Goal: Transaction & Acquisition: Subscribe to service/newsletter

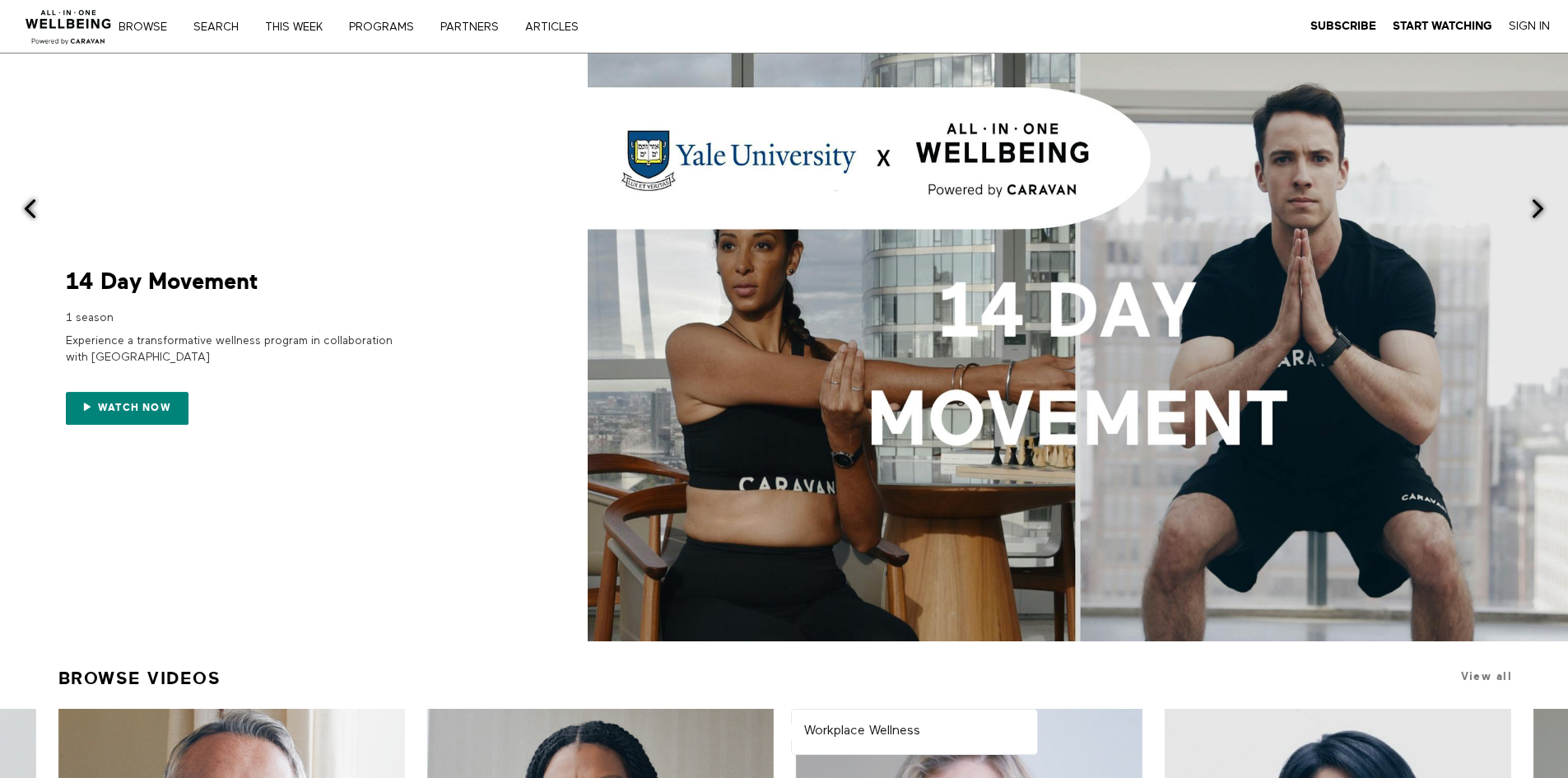
scroll to position [576, 0]
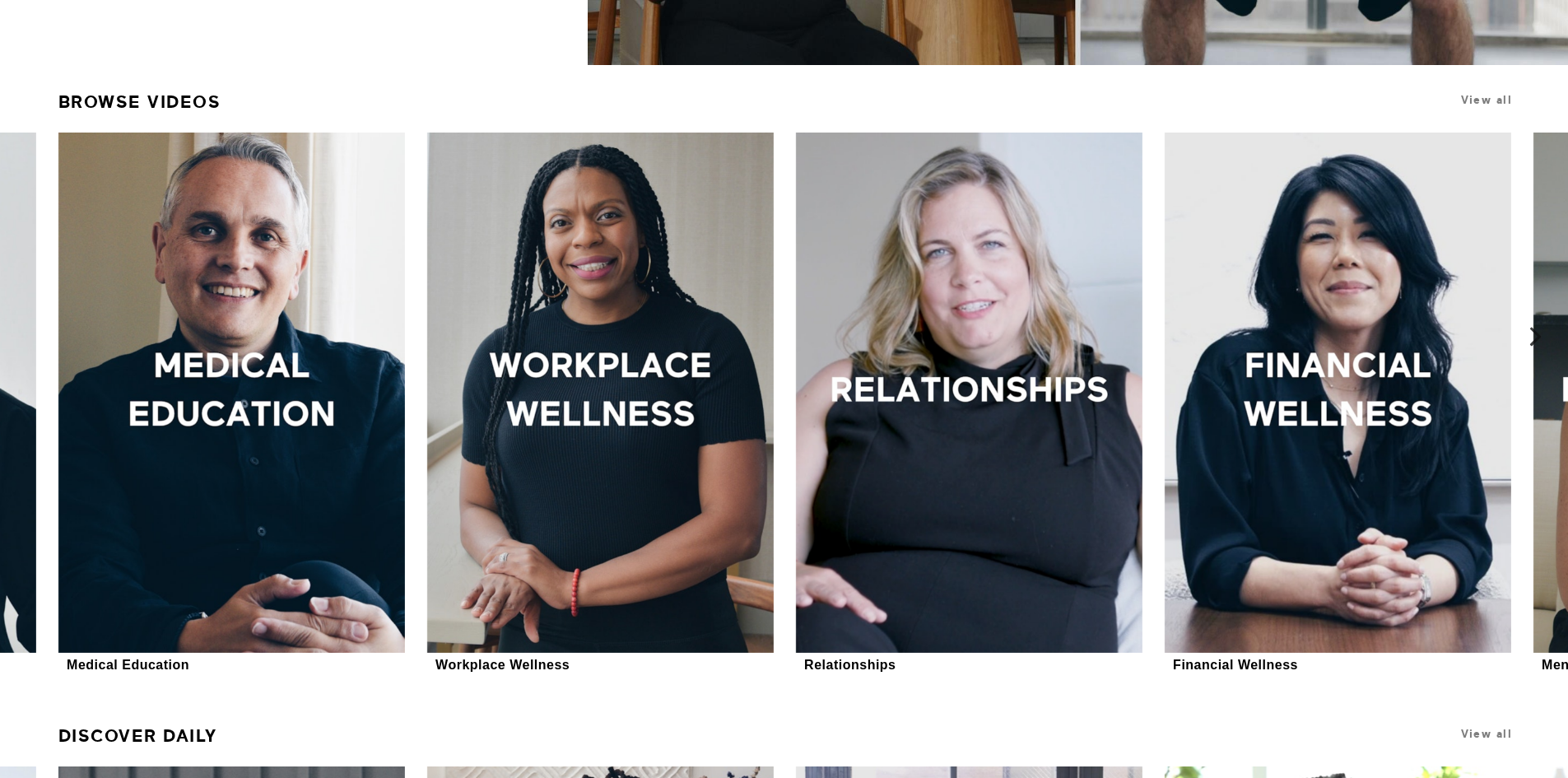
click at [1536, 336] on icon at bounding box center [1536, 337] width 21 height 21
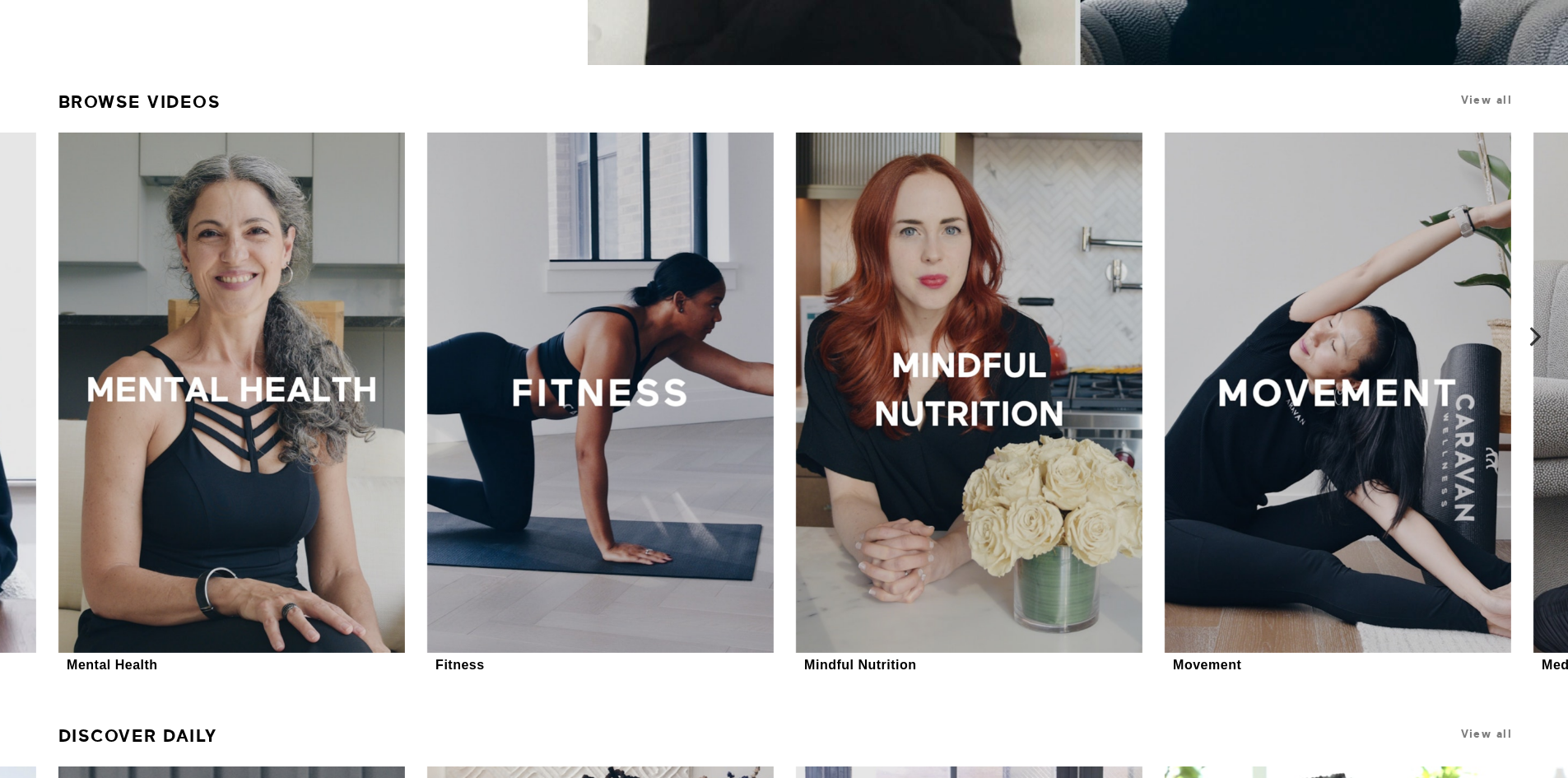
click at [1536, 336] on icon at bounding box center [1536, 337] width 21 height 21
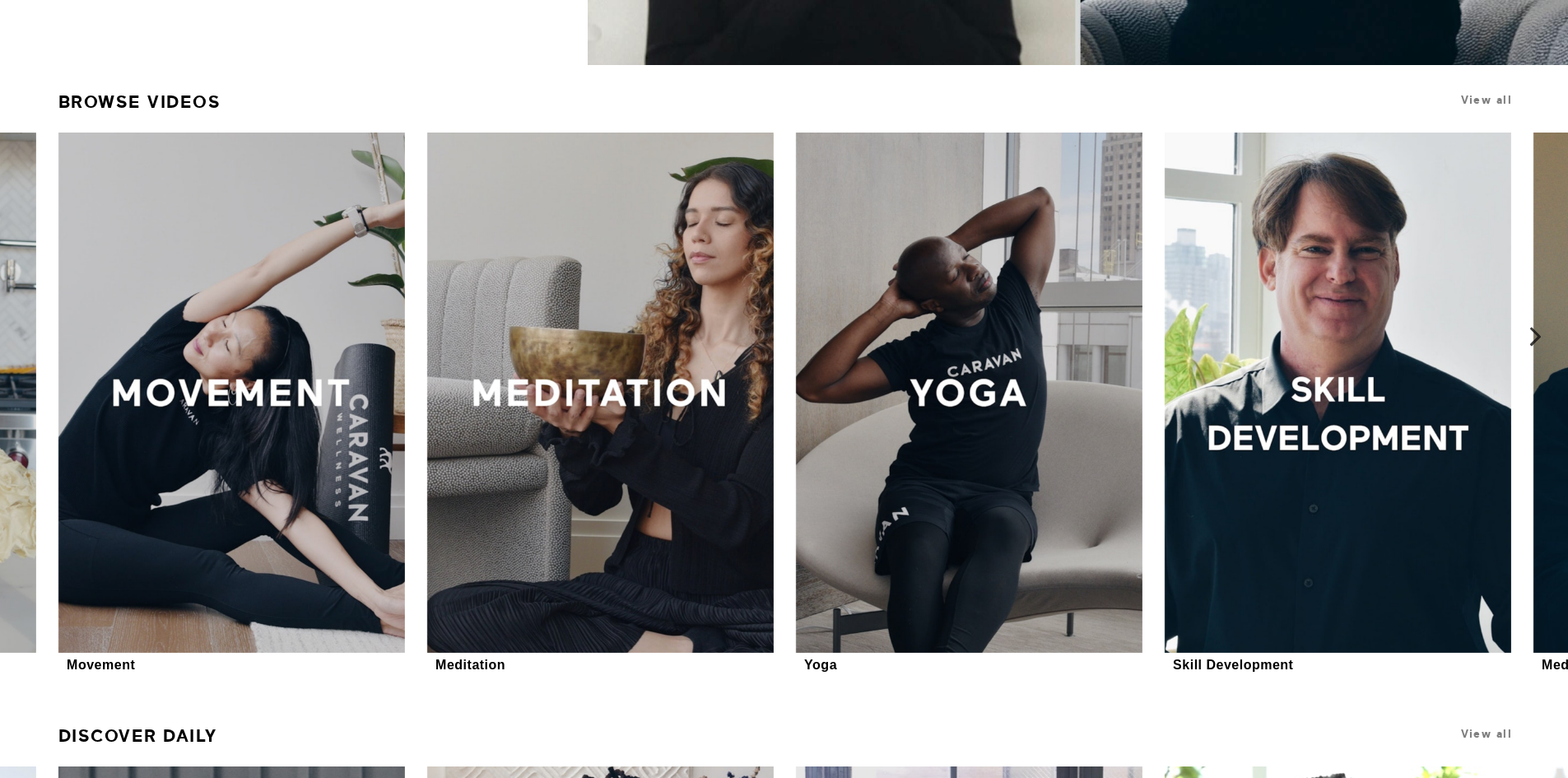
click at [1536, 336] on icon at bounding box center [1536, 337] width 21 height 21
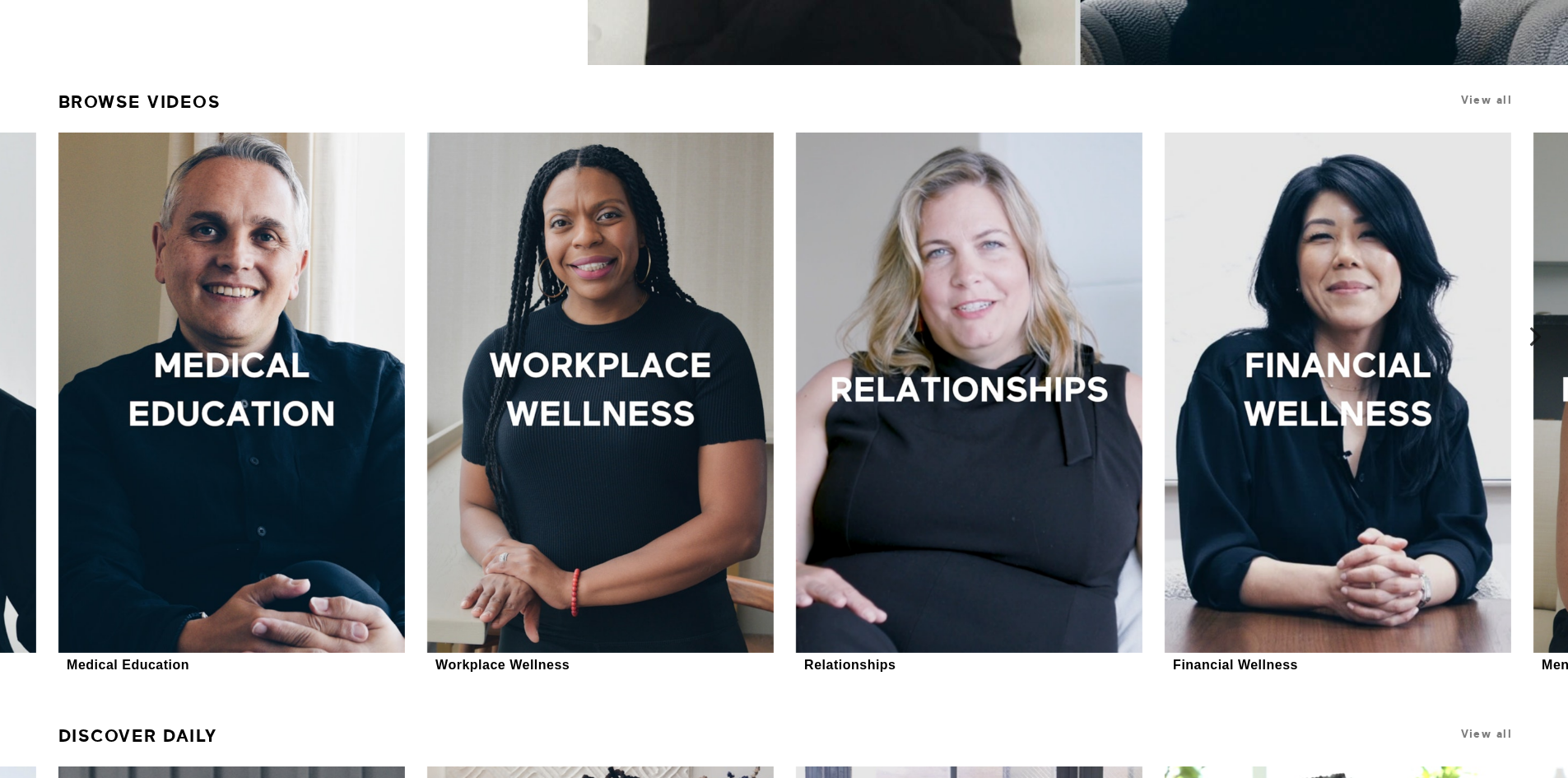
click at [1536, 336] on icon at bounding box center [1536, 337] width 21 height 21
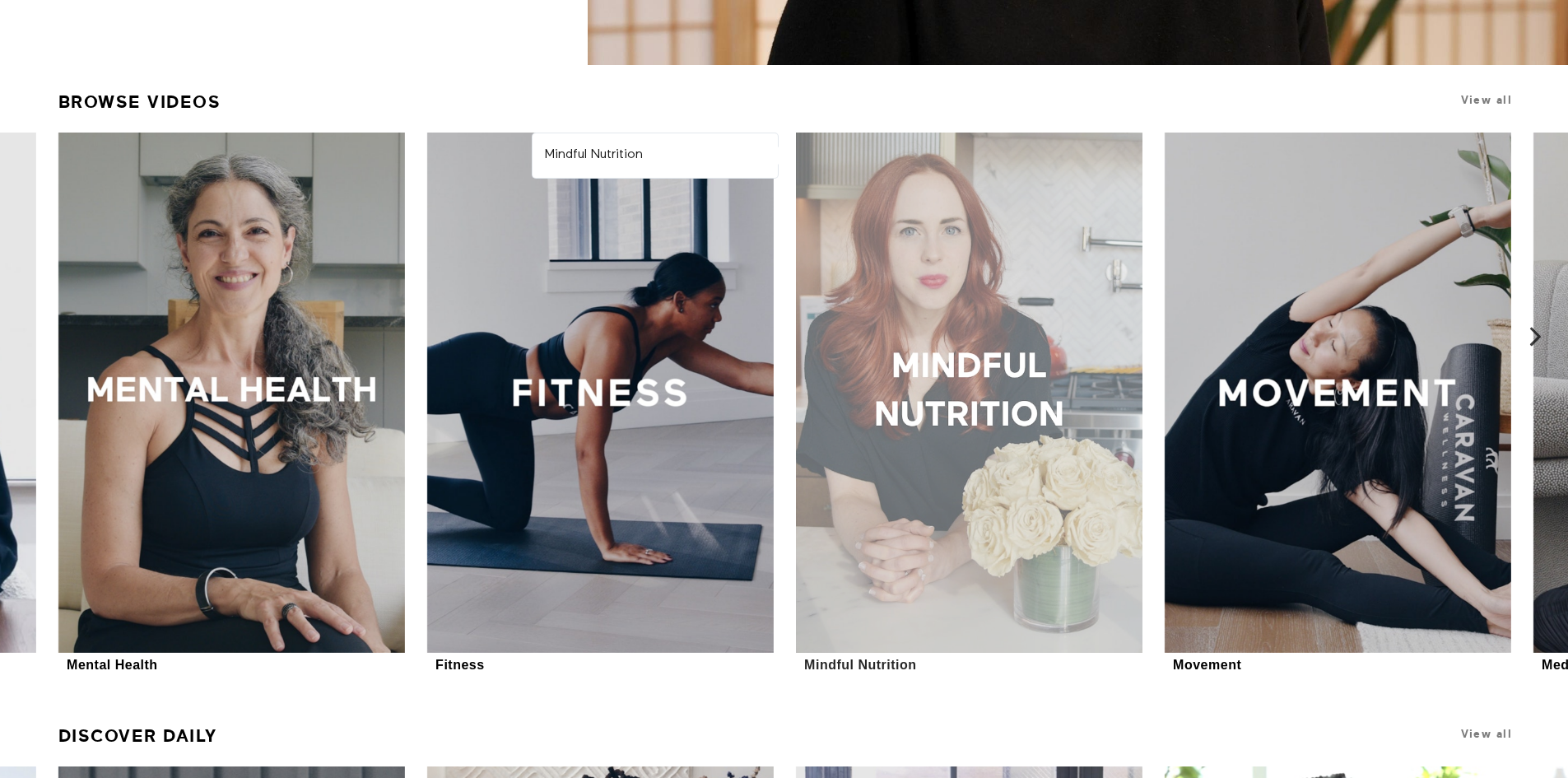
click at [1005, 308] on div at bounding box center [969, 392] width 347 height 520
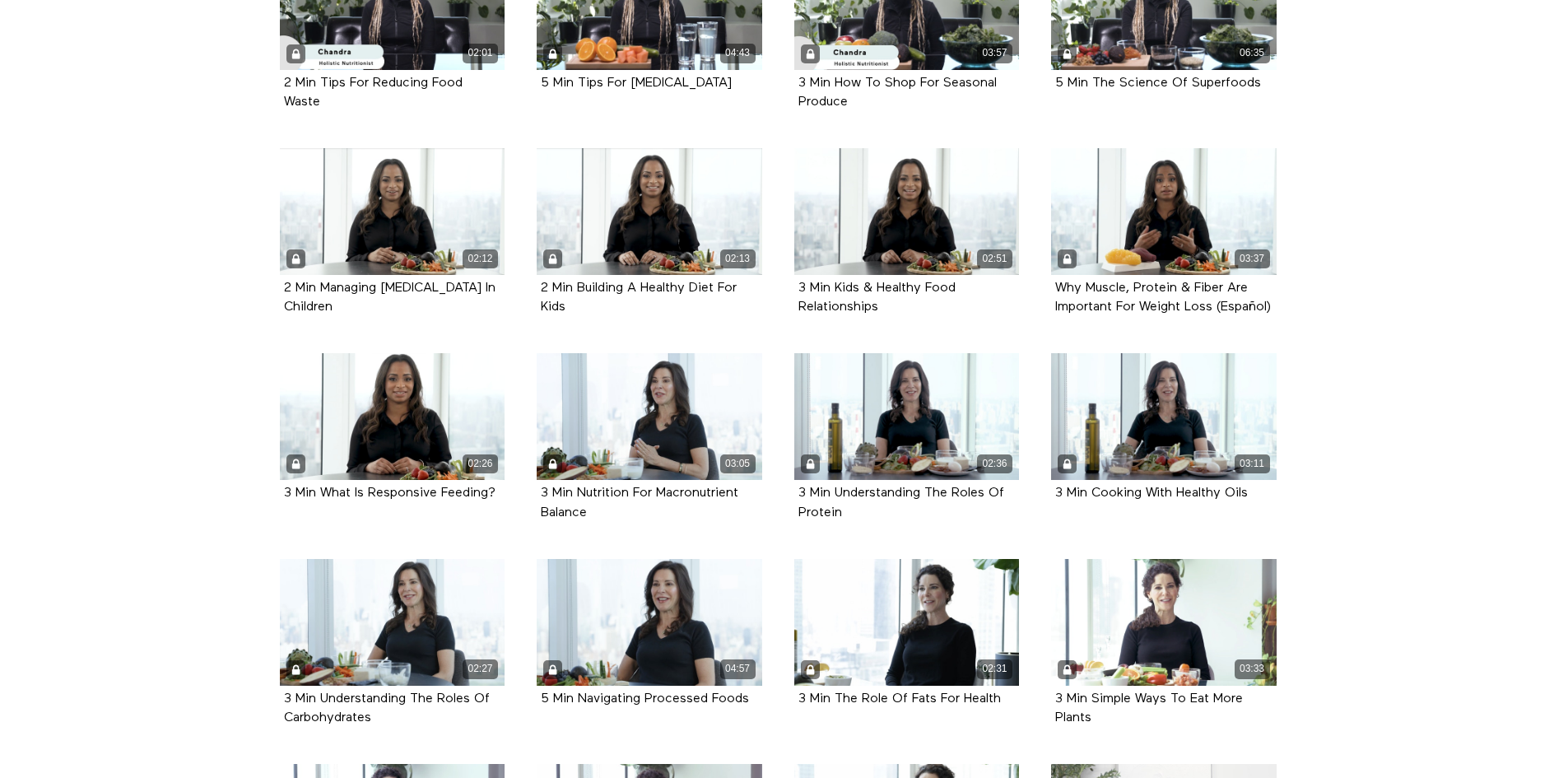
scroll to position [824, 0]
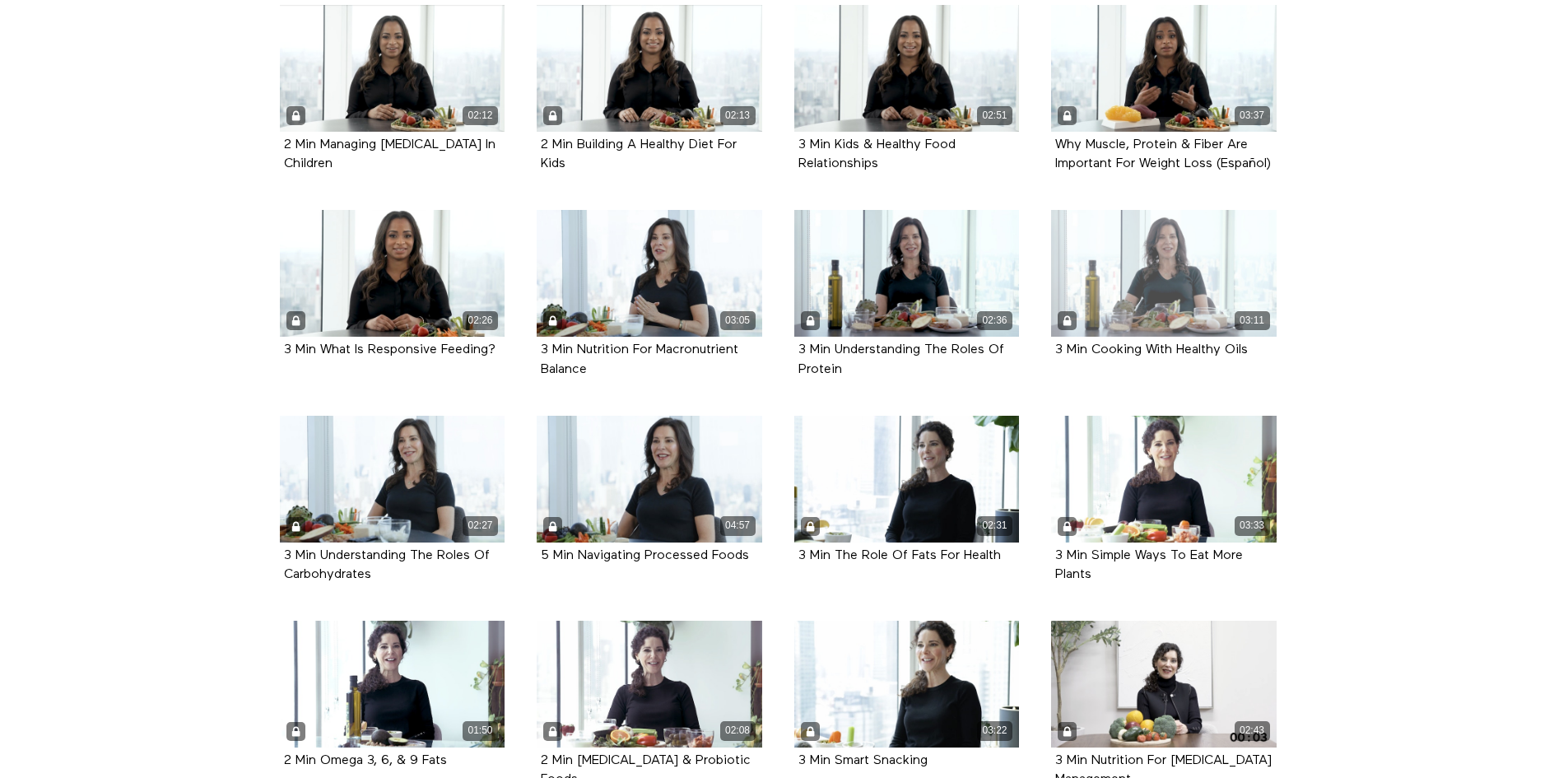
click at [1151, 287] on div "03:11" at bounding box center [1163, 273] width 225 height 127
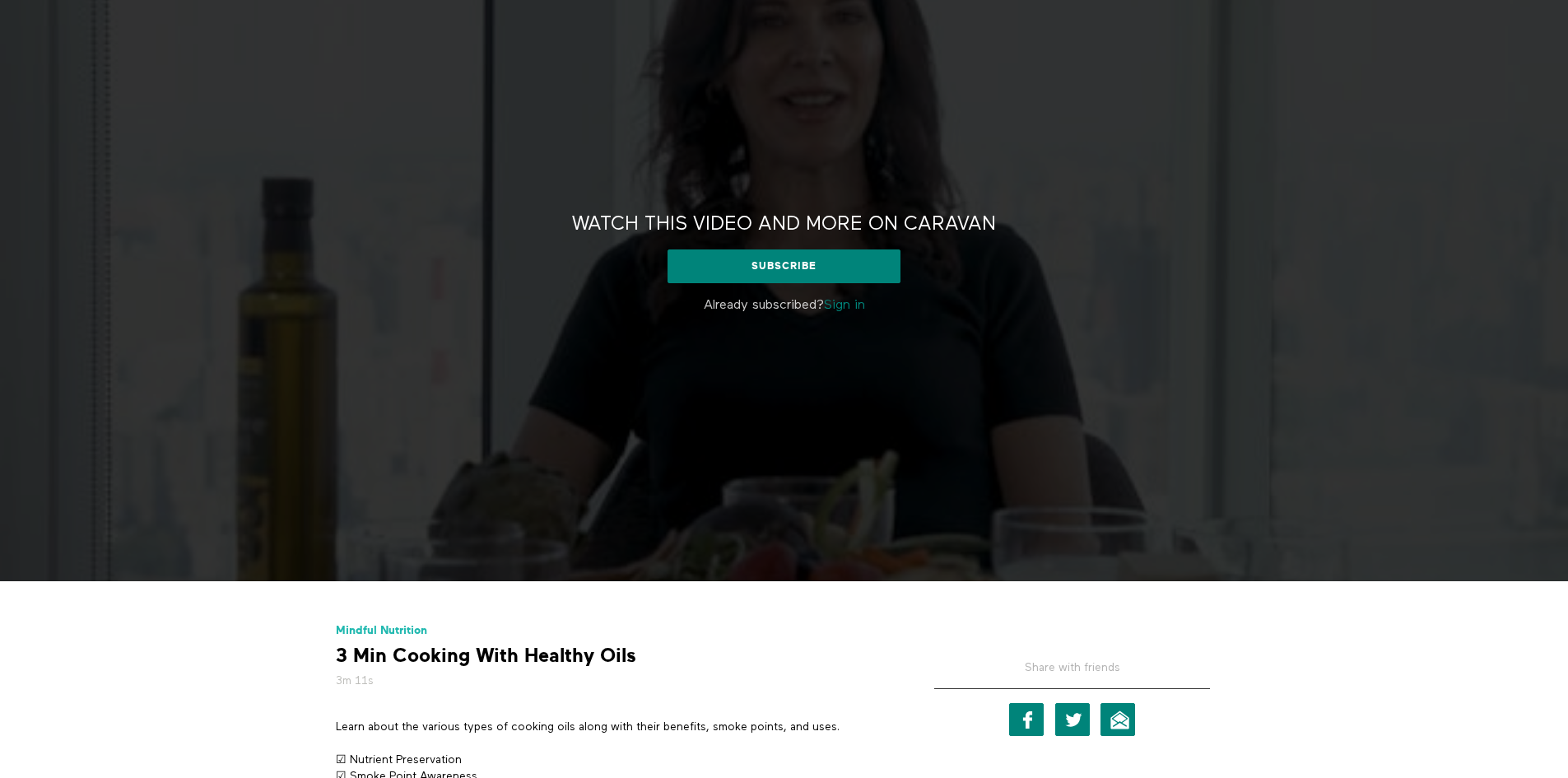
scroll to position [82, 0]
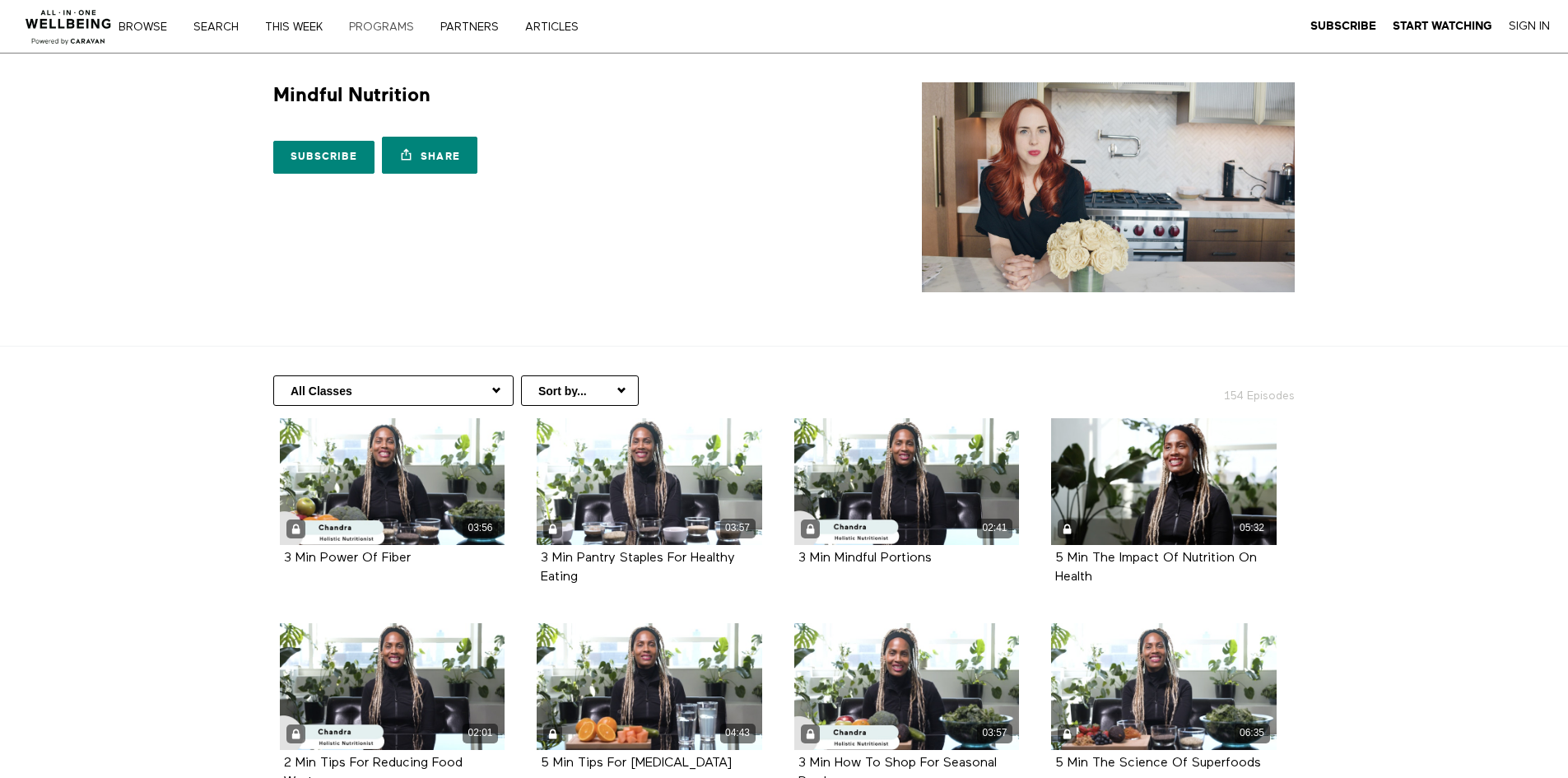
click at [388, 22] on link "PROGRAMS" at bounding box center [387, 27] width 88 height 12
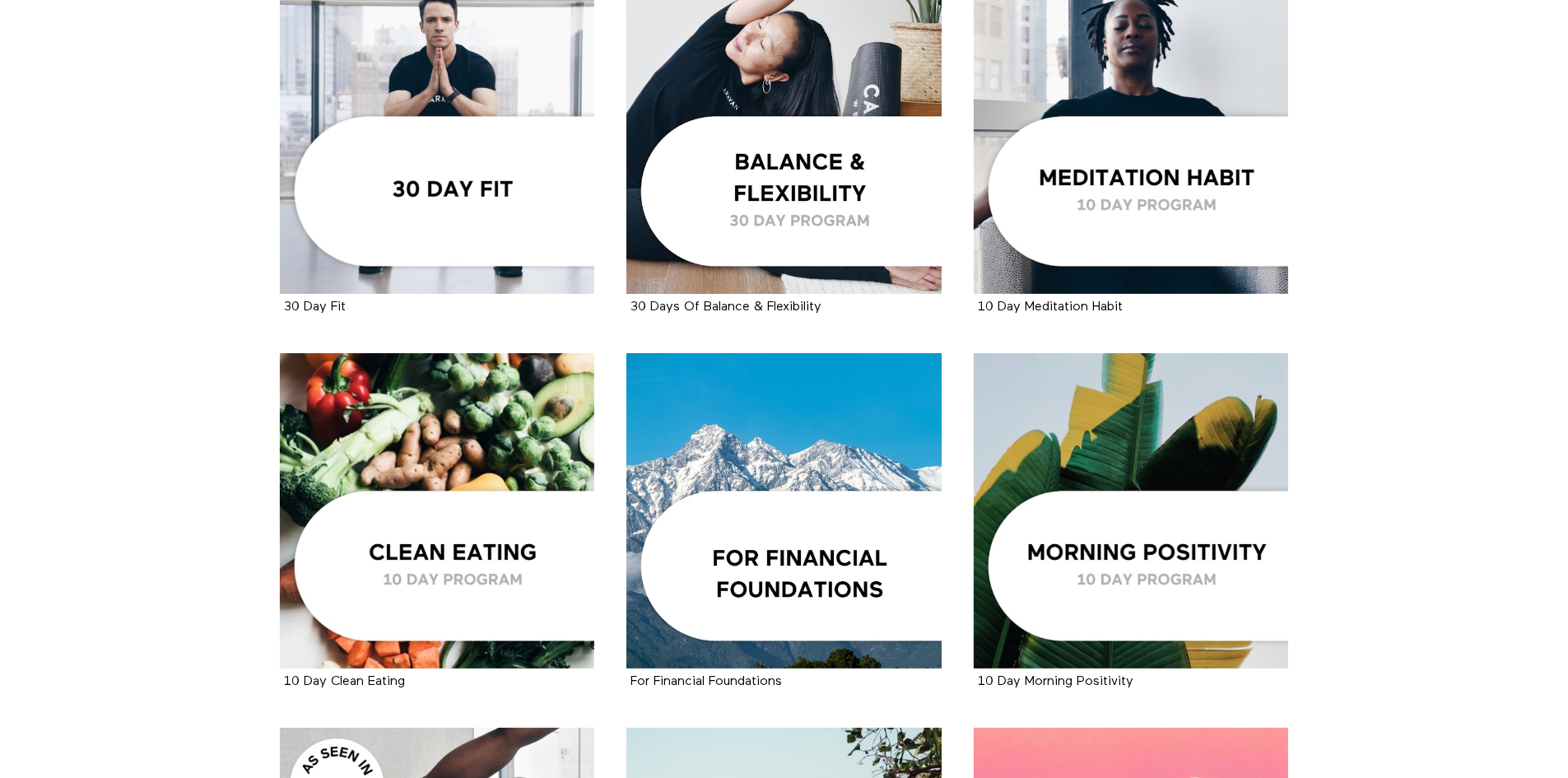
scroll to position [2059, 0]
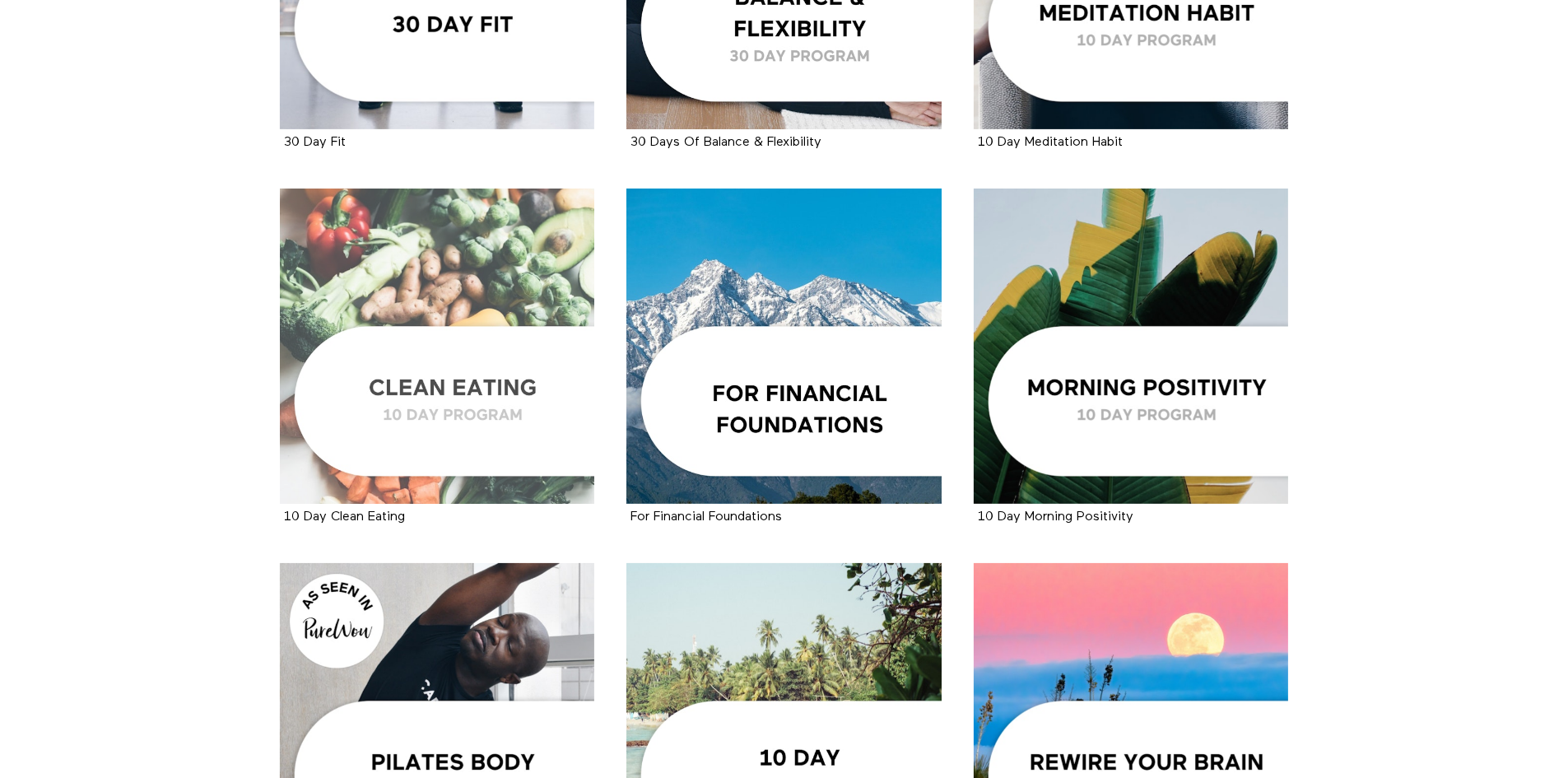
click at [398, 209] on div at bounding box center [437, 346] width 315 height 315
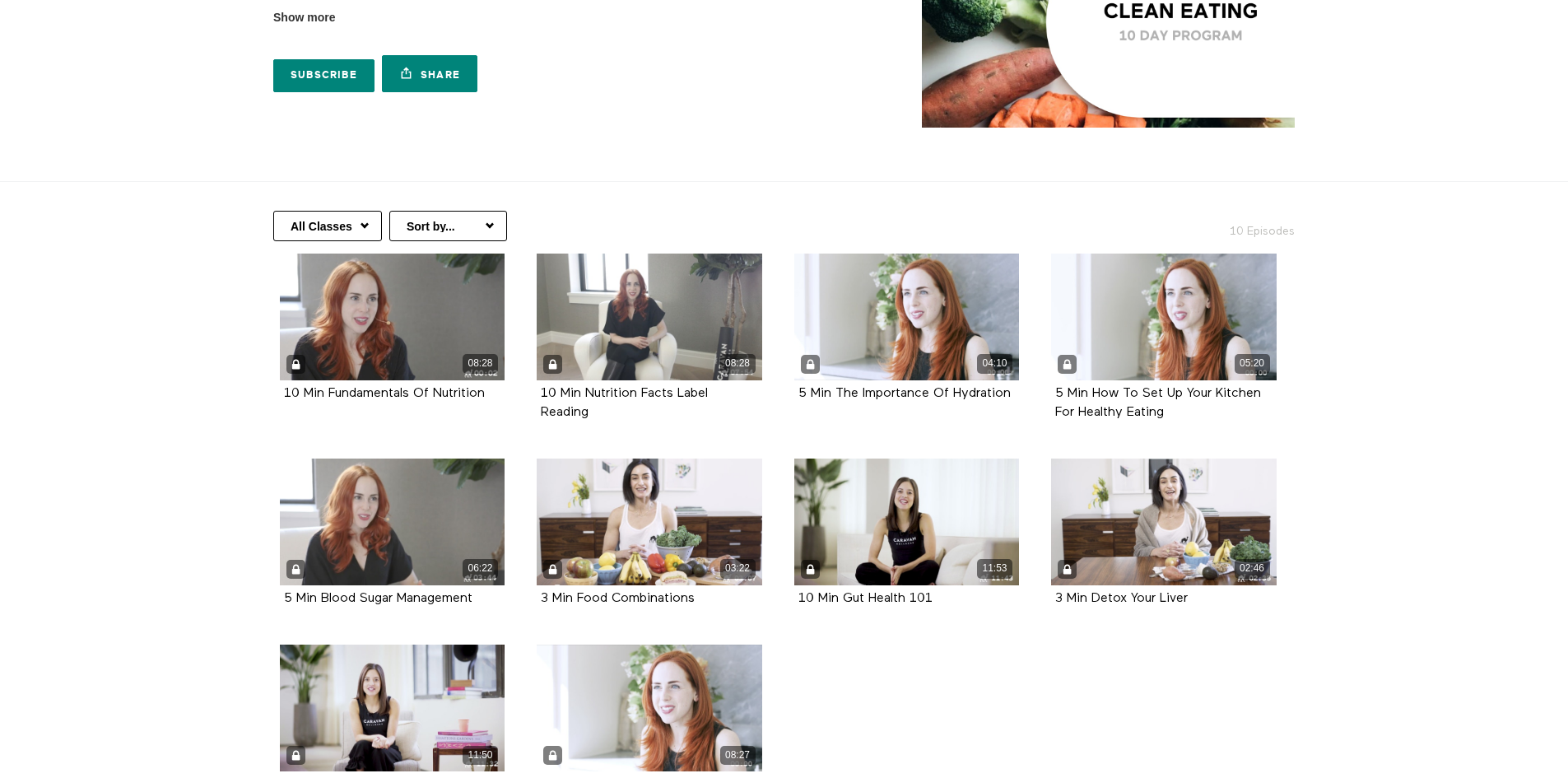
scroll to position [247, 0]
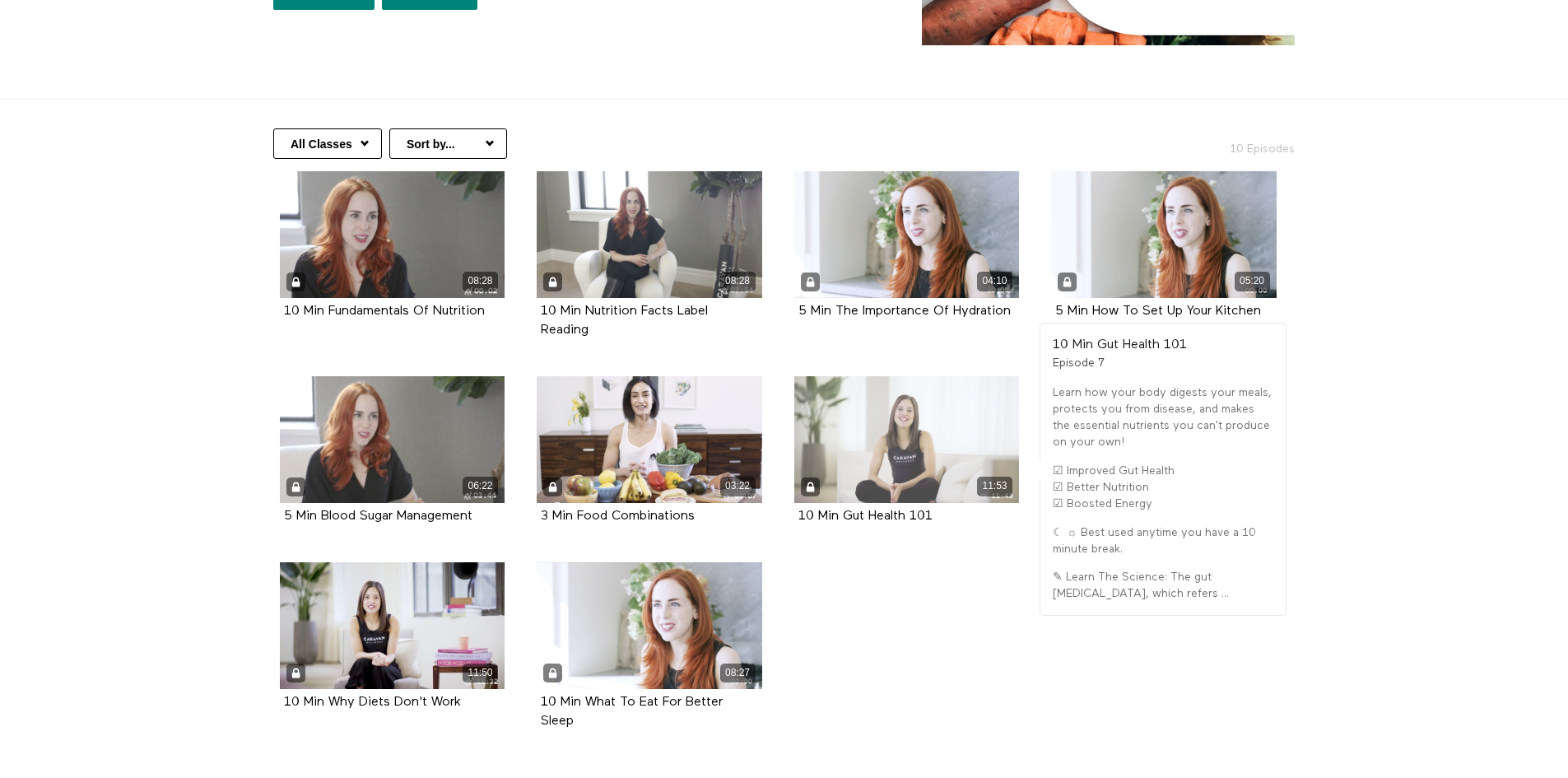
click at [868, 412] on div "11:53" at bounding box center [907, 440] width 225 height 127
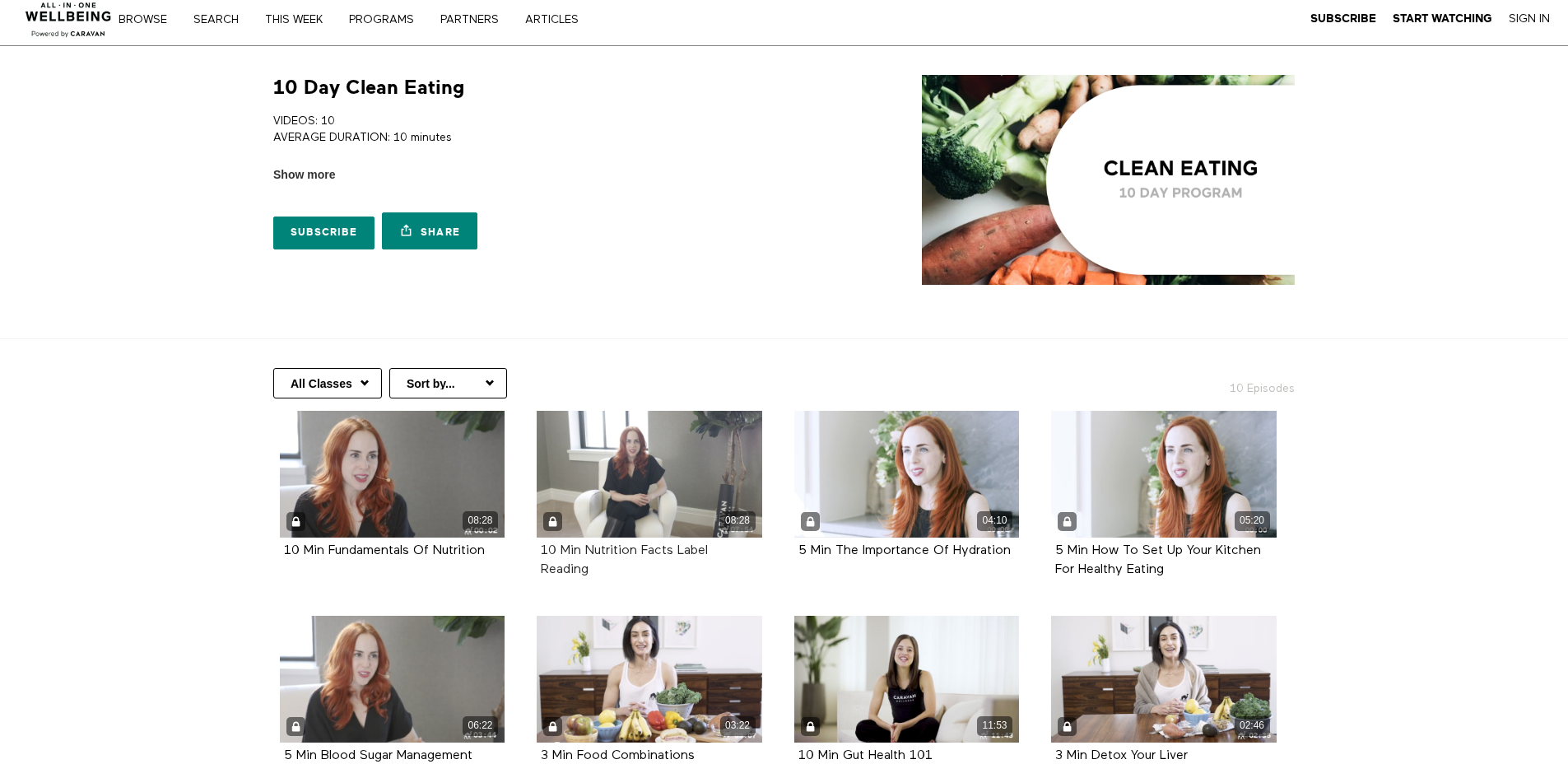
scroll to position [0, 0]
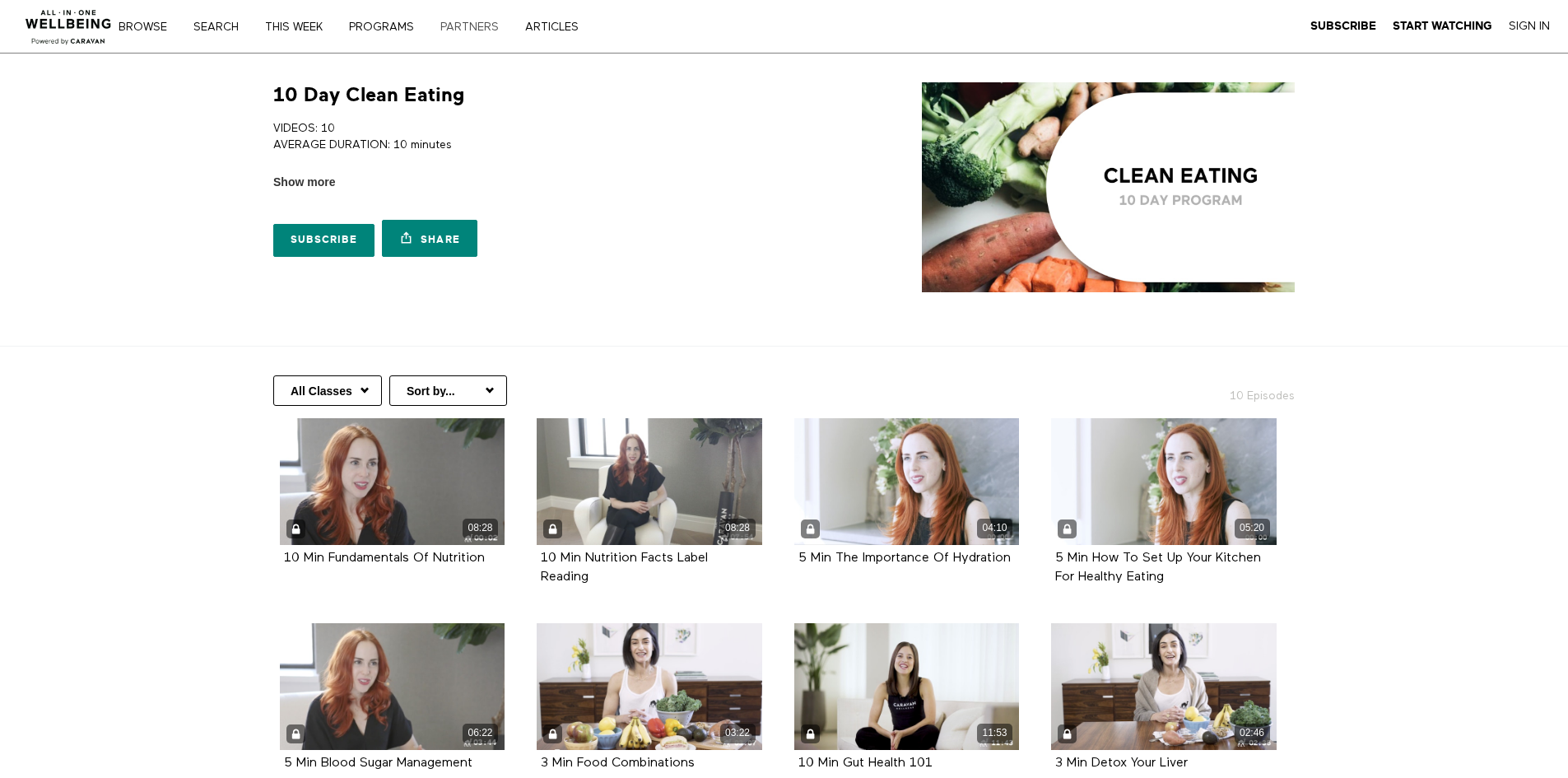
click at [479, 25] on link "PARTNERS" at bounding box center [475, 27] width 81 height 12
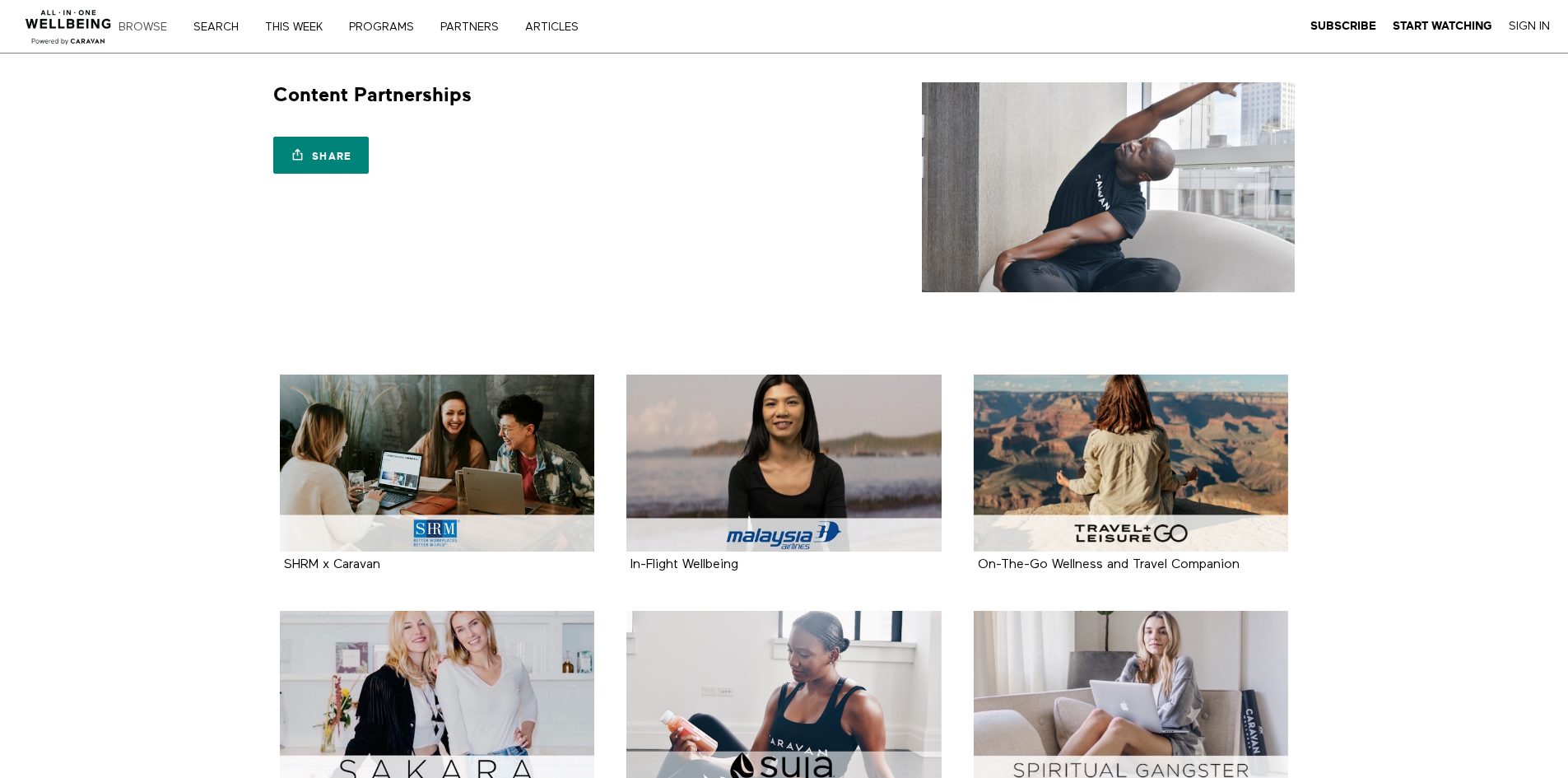
click at [130, 29] on link "Browse" at bounding box center [149, 27] width 71 height 12
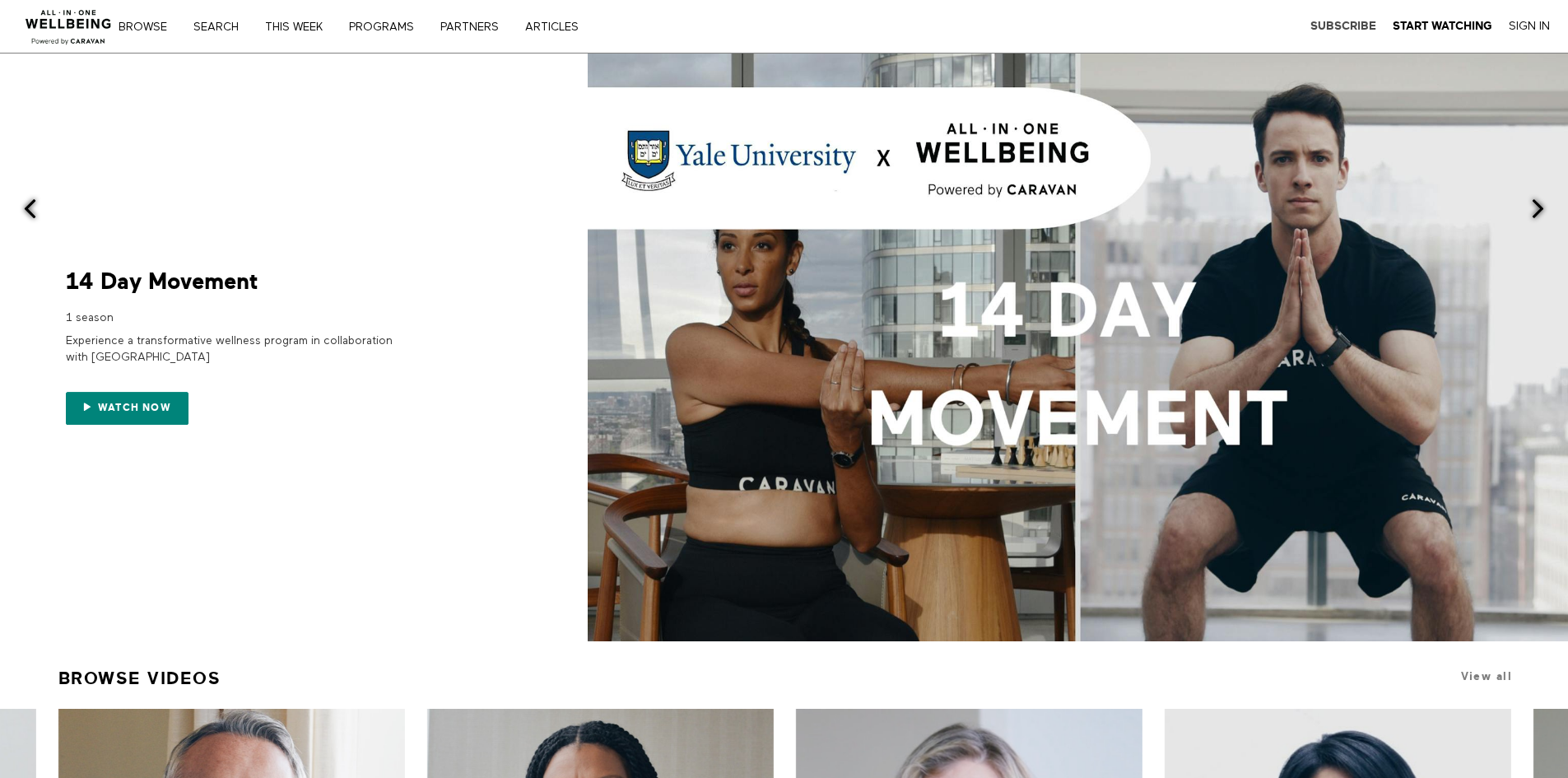
click at [1353, 22] on strong "Subscribe" at bounding box center [1343, 26] width 66 height 12
